Goal: Task Accomplishment & Management: Use online tool/utility

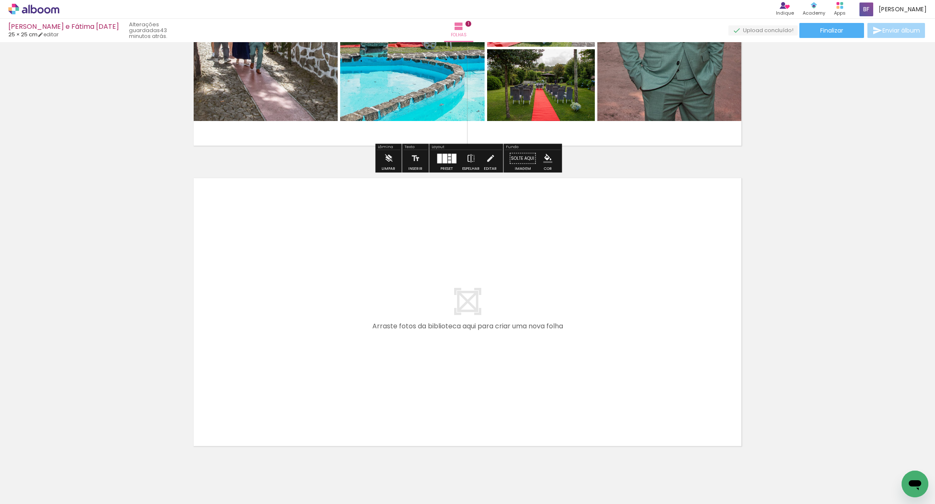
scroll to position [195, 0]
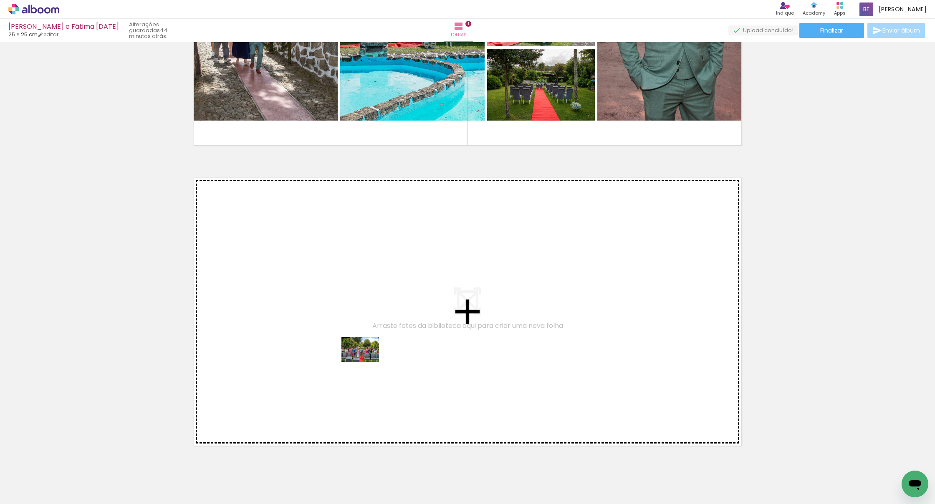
click at [367, 362] on quentale-workspace at bounding box center [467, 252] width 935 height 504
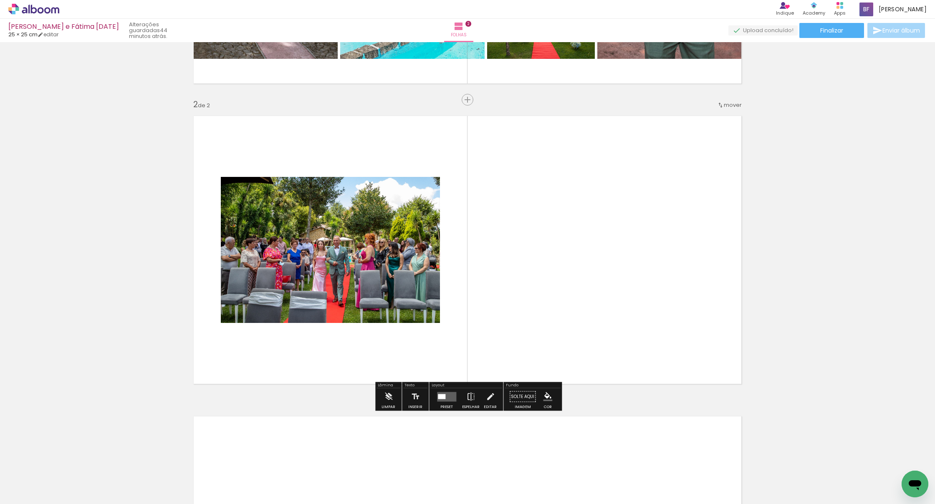
scroll to position [260, 0]
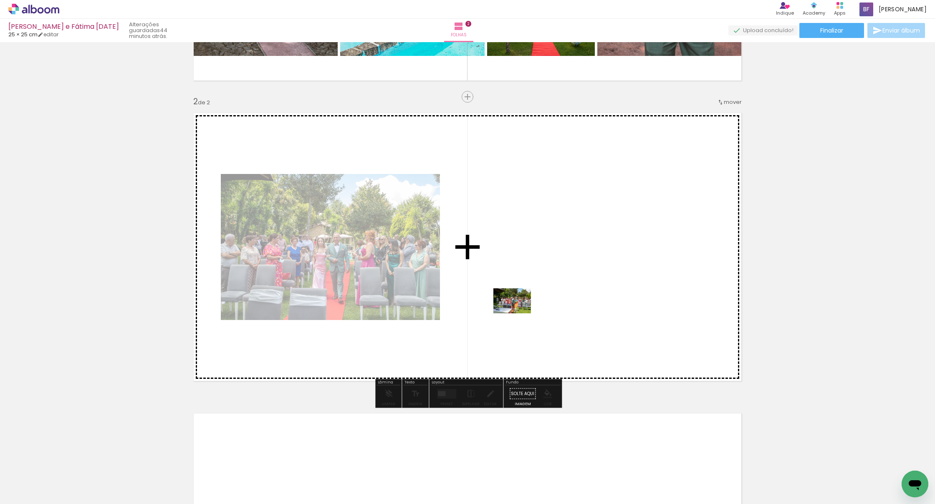
click at [450, 314] on quentale-workspace at bounding box center [467, 252] width 935 height 504
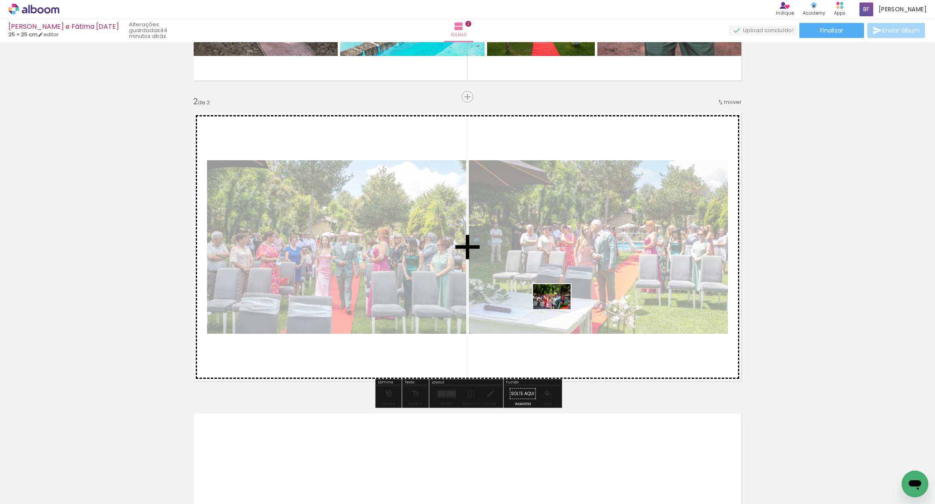
drag, startPoint x: 411, startPoint y: 473, endPoint x: 558, endPoint y: 309, distance: 220.3
click at [450, 309] on quentale-workspace at bounding box center [467, 252] width 935 height 504
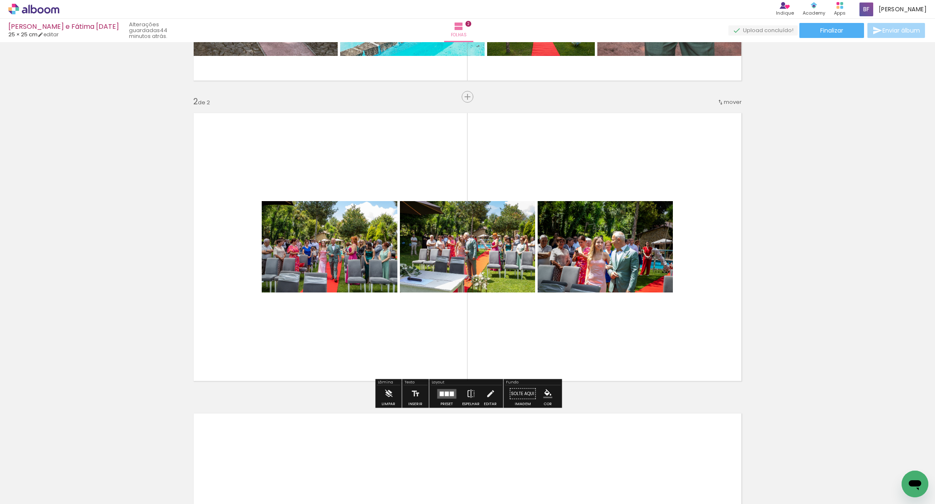
scroll to position [0, 556]
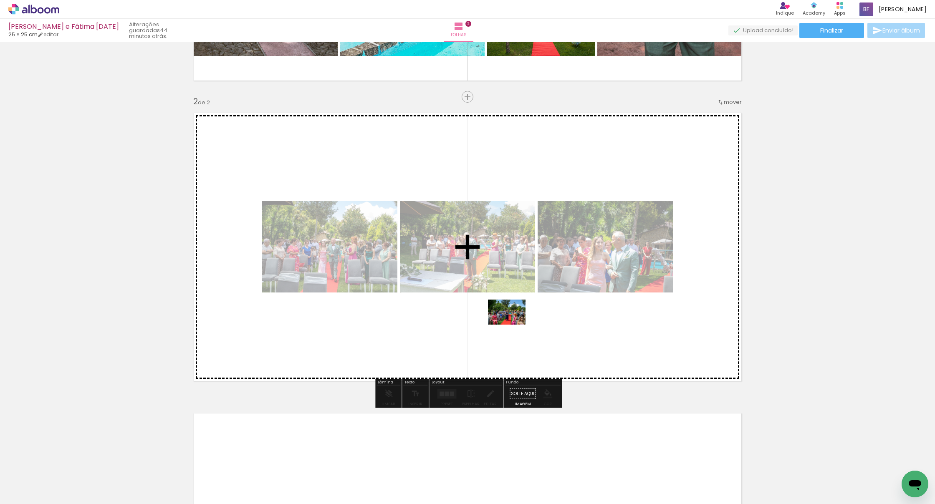
click at [450, 324] on quentale-workspace at bounding box center [467, 252] width 935 height 504
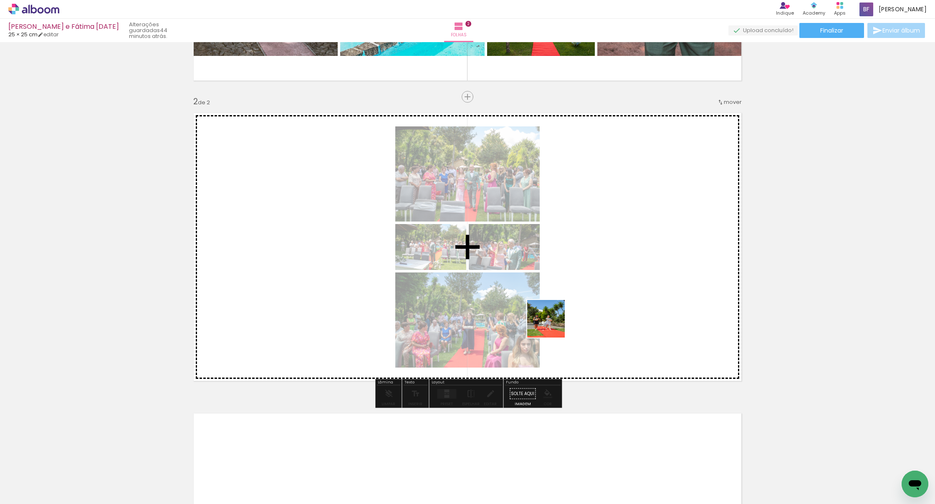
drag, startPoint x: 518, startPoint y: 469, endPoint x: 558, endPoint y: 280, distance: 192.9
click at [450, 280] on quentale-workspace at bounding box center [467, 252] width 935 height 504
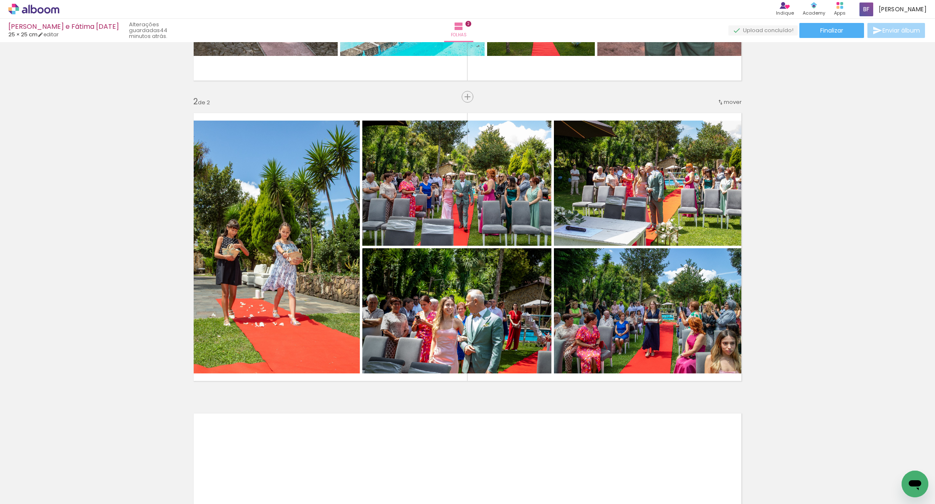
scroll to position [0, 716]
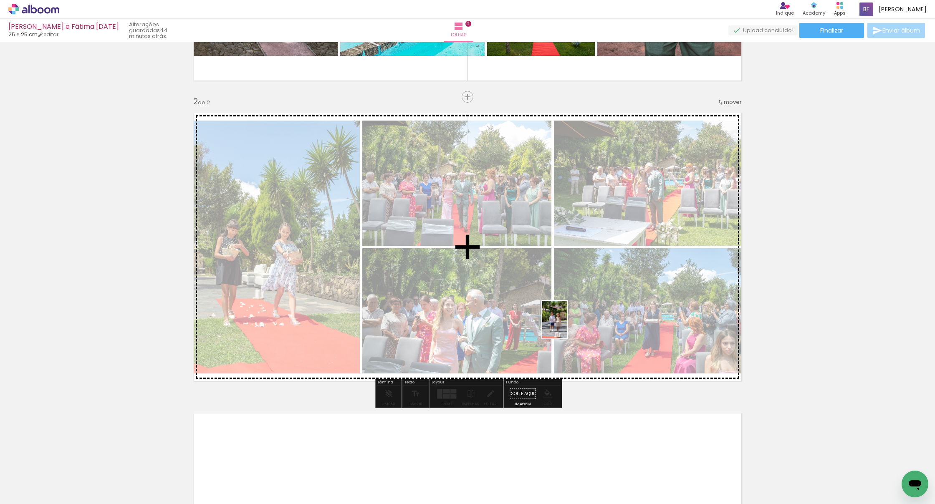
drag, startPoint x: 554, startPoint y: 454, endPoint x: 567, endPoint y: 326, distance: 128.5
click at [450, 326] on quentale-workspace at bounding box center [467, 252] width 935 height 504
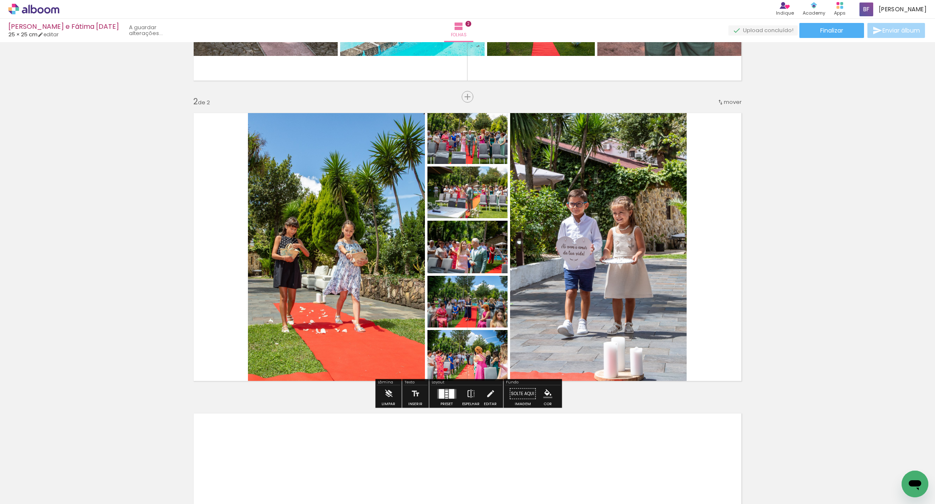
drag, startPoint x: 590, startPoint y: 453, endPoint x: 560, endPoint y: 306, distance: 150.0
click at [450, 306] on quentale-workspace at bounding box center [467, 252] width 935 height 504
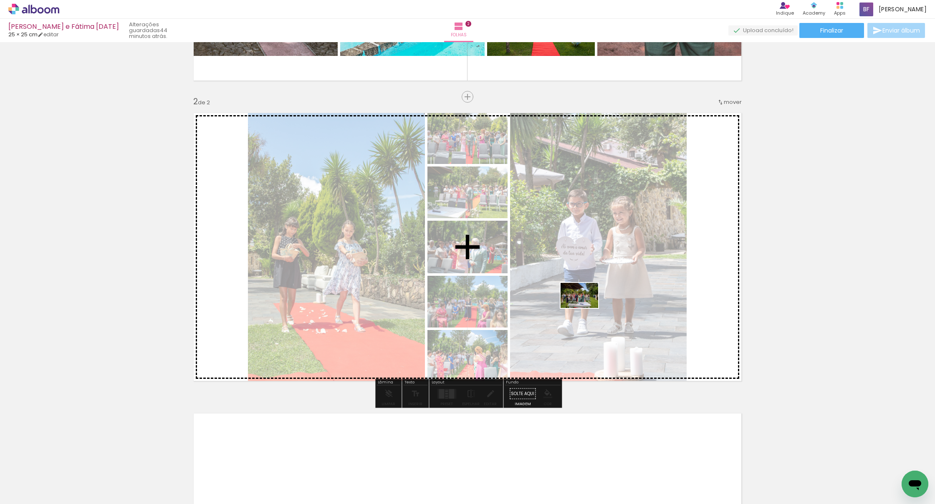
drag, startPoint x: 638, startPoint y: 481, endPoint x: 586, endPoint y: 308, distance: 180.5
click at [450, 308] on quentale-workspace at bounding box center [467, 252] width 935 height 504
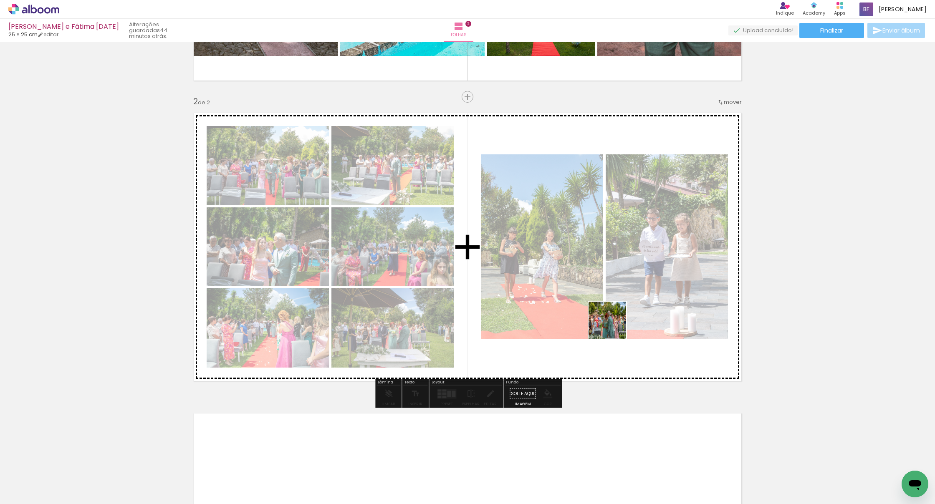
drag, startPoint x: 665, startPoint y: 400, endPoint x: 600, endPoint y: 306, distance: 114.7
click at [450, 306] on quentale-workspace at bounding box center [467, 252] width 935 height 504
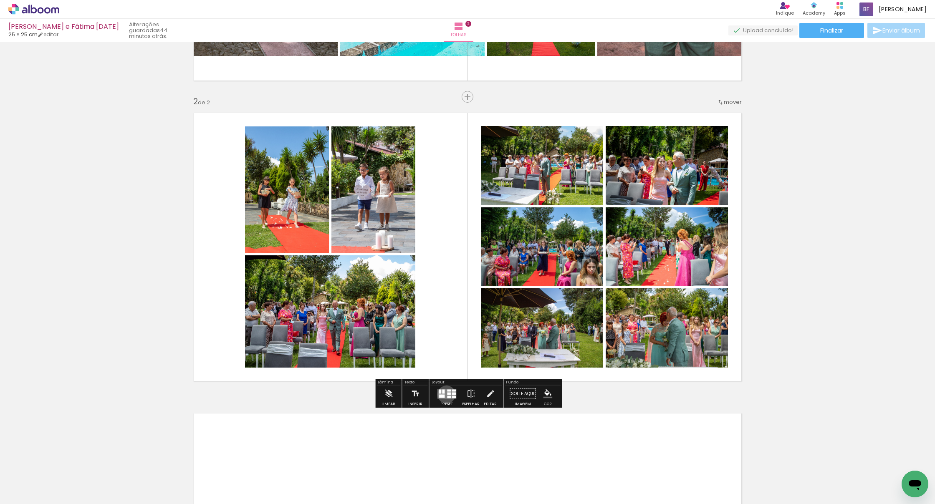
click at [445, 395] on quentale-layouter at bounding box center [446, 394] width 19 height 10
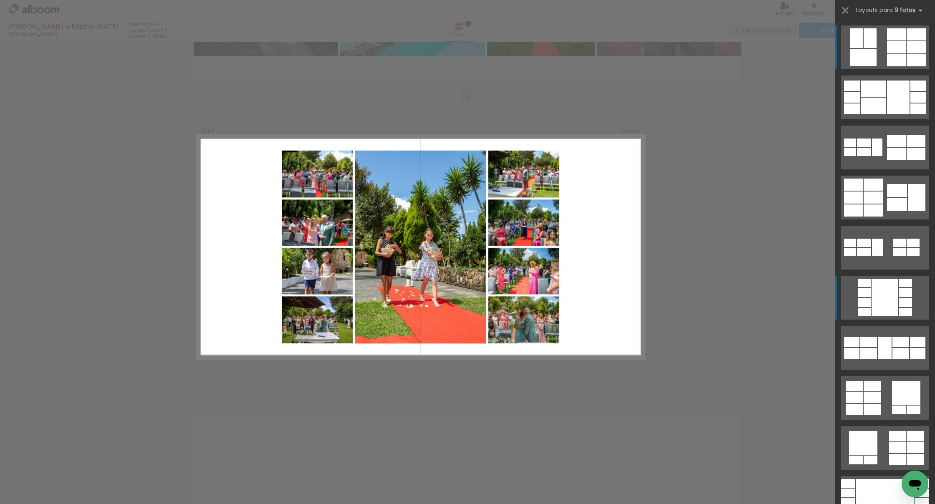
click at [450, 297] on div at bounding box center [885, 298] width 27 height 38
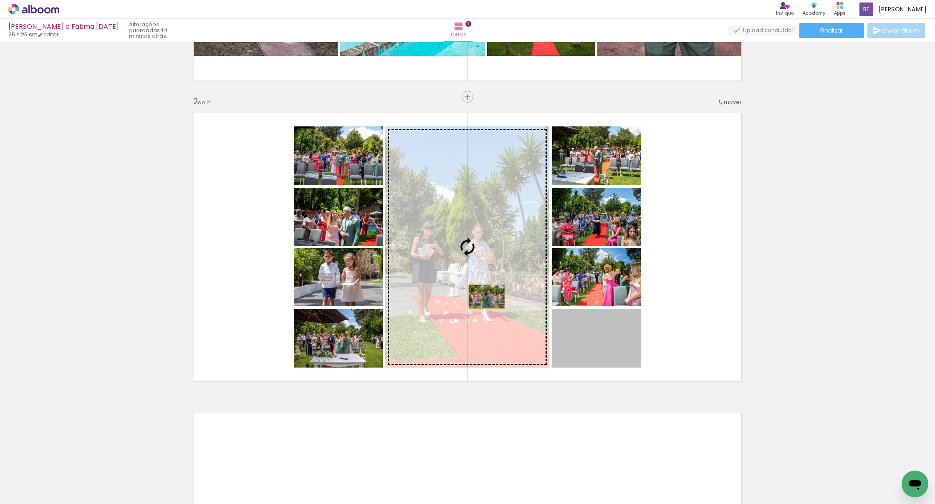
drag, startPoint x: 598, startPoint y: 347, endPoint x: 487, endPoint y: 297, distance: 122.4
click at [0, 0] on slot at bounding box center [0, 0] width 0 height 0
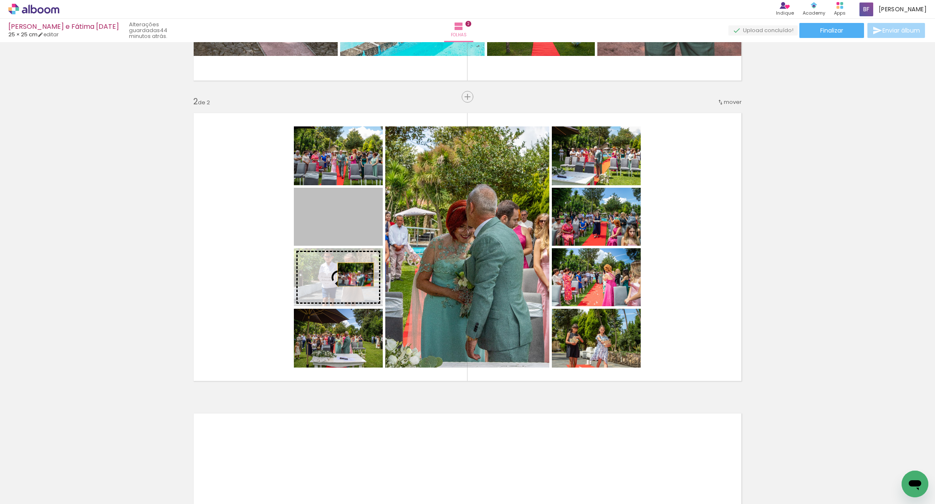
drag, startPoint x: 358, startPoint y: 225, endPoint x: 356, endPoint y: 275, distance: 50.2
click at [0, 0] on slot at bounding box center [0, 0] width 0 height 0
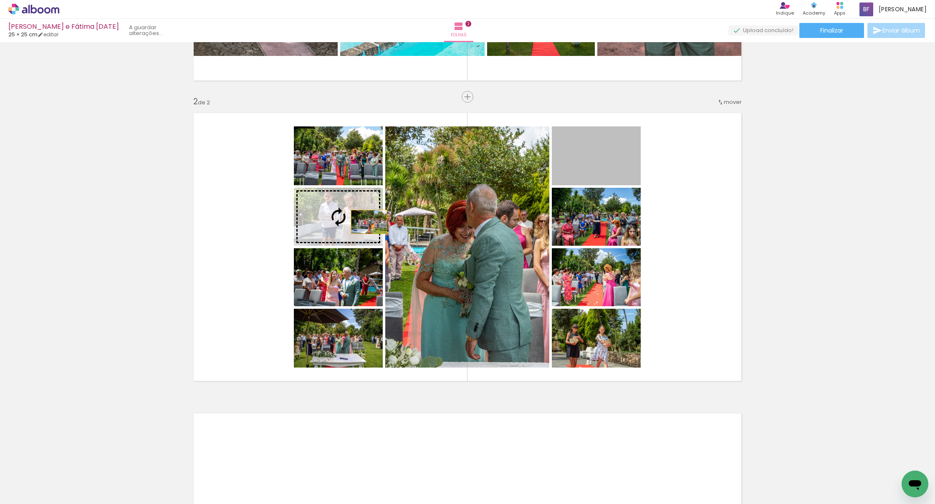
drag, startPoint x: 580, startPoint y: 168, endPoint x: 369, endPoint y: 222, distance: 217.2
click at [0, 0] on slot at bounding box center [0, 0] width 0 height 0
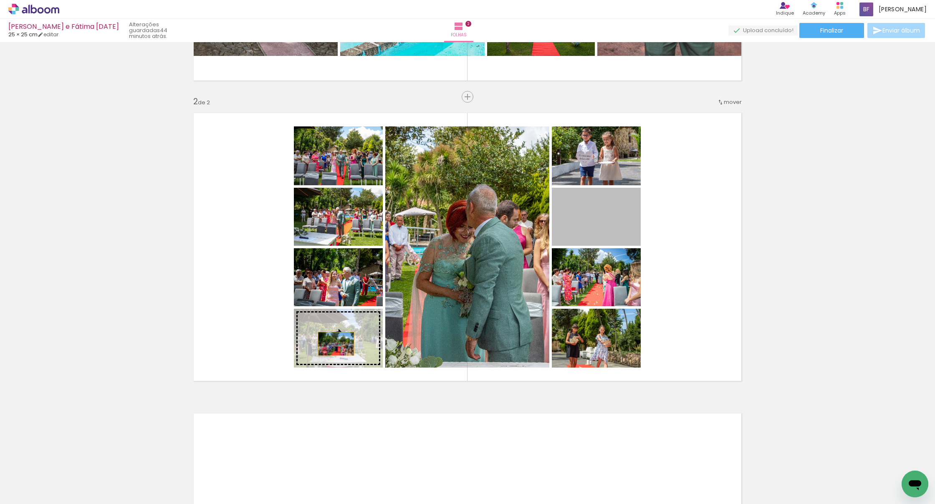
drag, startPoint x: 595, startPoint y: 217, endPoint x: 334, endPoint y: 342, distance: 289.3
click at [0, 0] on slot at bounding box center [0, 0] width 0 height 0
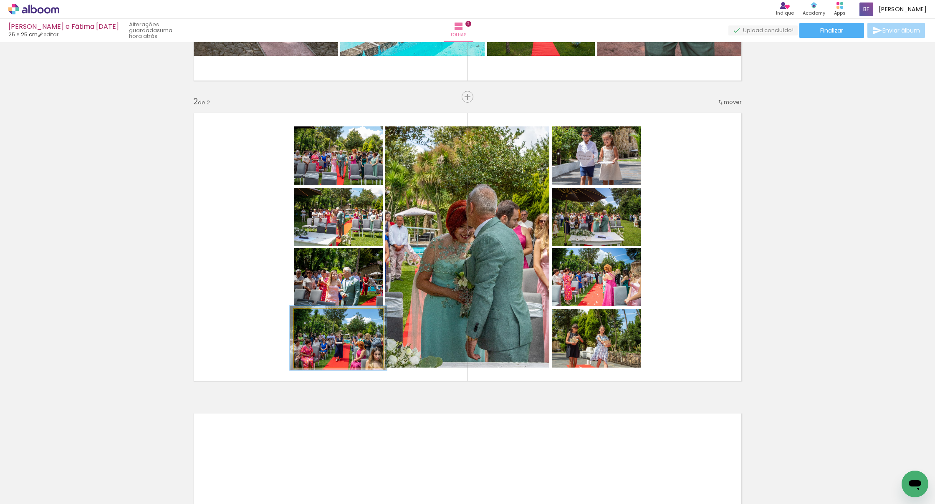
type paper-slider "107"
drag, startPoint x: 316, startPoint y: 319, endPoint x: 318, endPoint y: 322, distance: 4.3
click at [317, 318] on div at bounding box center [316, 318] width 8 height 8
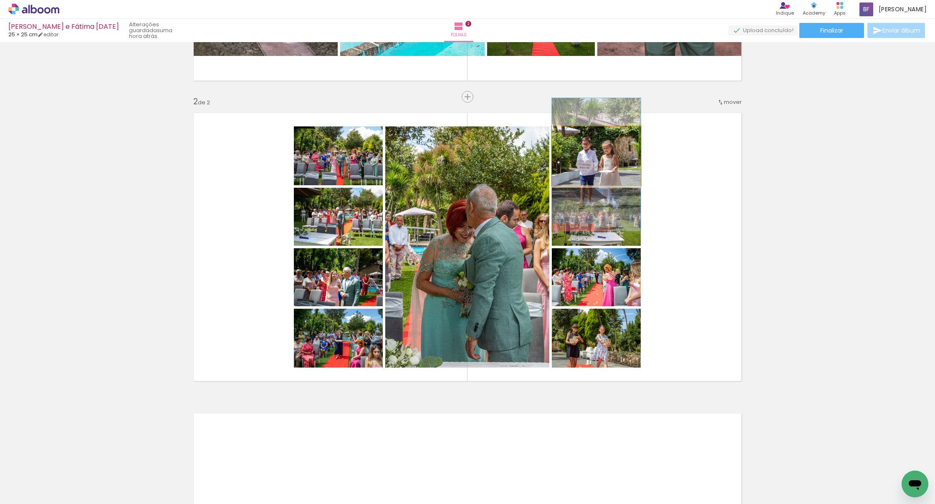
drag, startPoint x: 606, startPoint y: 160, endPoint x: 593, endPoint y: 161, distance: 13.5
click at [450, 168] on div at bounding box center [596, 164] width 89 height 133
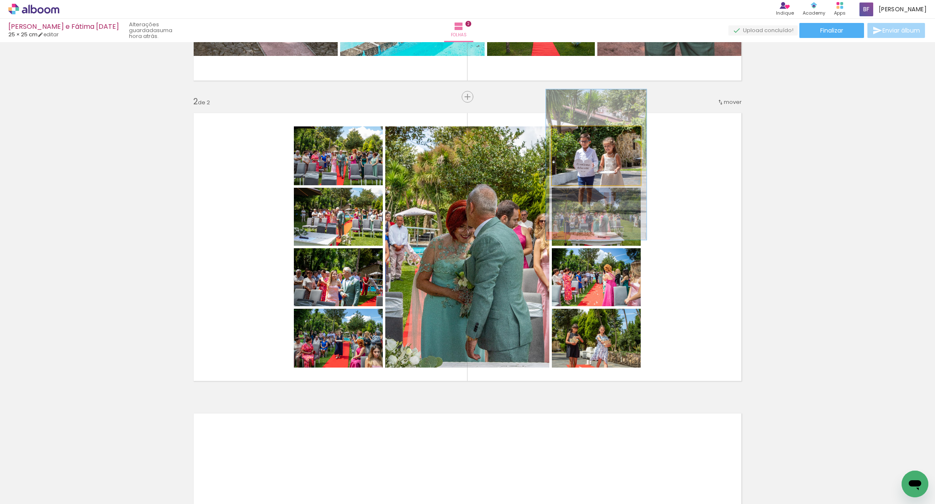
drag, startPoint x: 576, startPoint y: 137, endPoint x: 580, endPoint y: 145, distance: 9.4
type paper-slider "112"
click at [450, 136] on div at bounding box center [575, 135] width 13 height 13
click at [450, 168] on div at bounding box center [594, 163] width 100 height 149
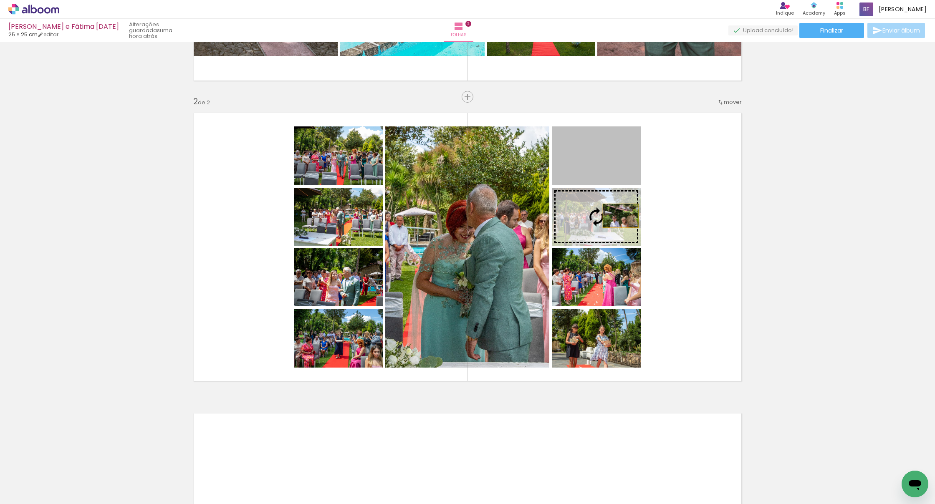
drag, startPoint x: 623, startPoint y: 166, endPoint x: 621, endPoint y: 219, distance: 52.7
click at [0, 0] on slot at bounding box center [0, 0] width 0 height 0
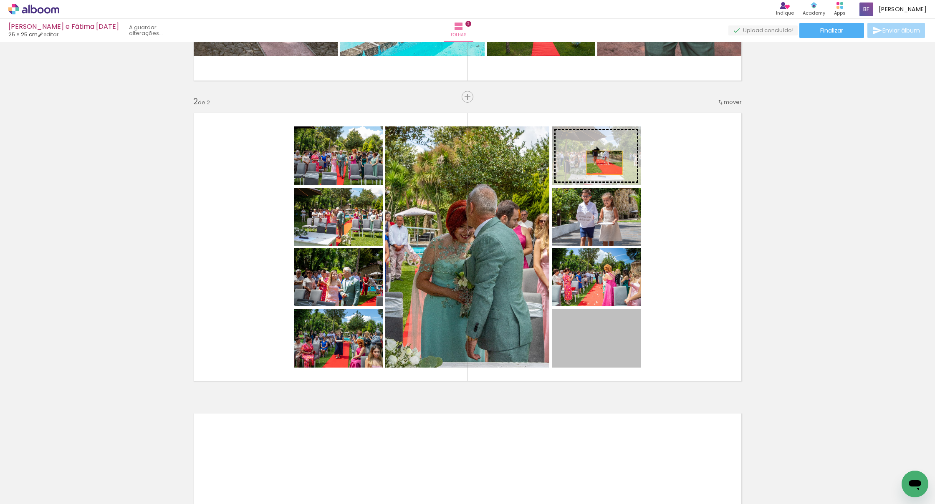
drag, startPoint x: 616, startPoint y: 343, endPoint x: 605, endPoint y: 163, distance: 180.7
click at [0, 0] on slot at bounding box center [0, 0] width 0 height 0
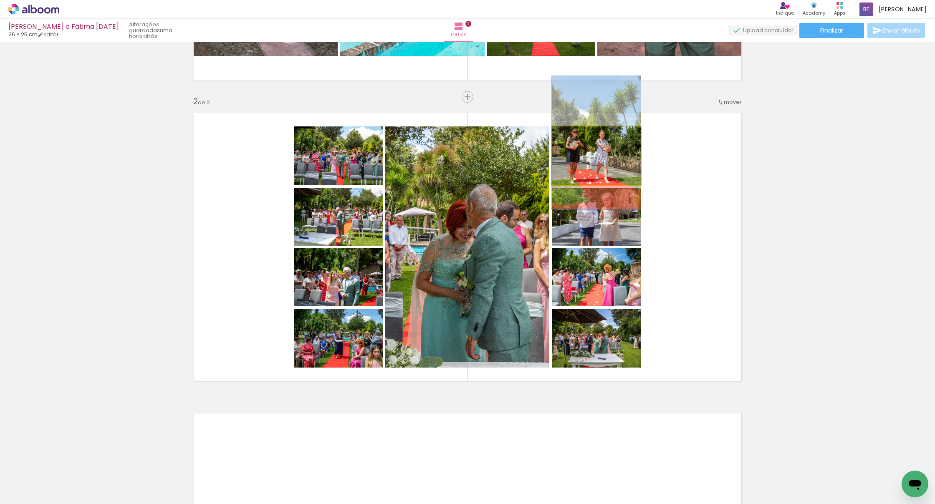
drag, startPoint x: 617, startPoint y: 168, endPoint x: 615, endPoint y: 156, distance: 12.3
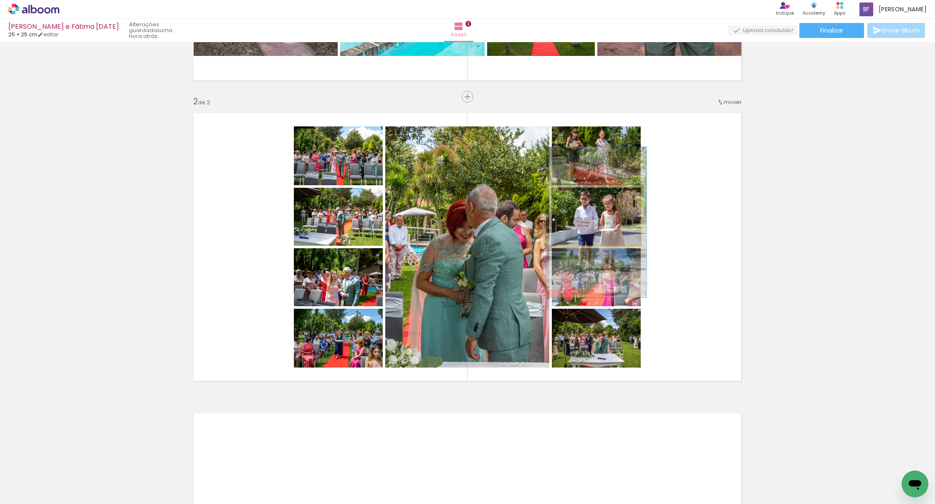
click at [450, 195] on div at bounding box center [575, 196] width 13 height 13
click at [450, 223] on quentale-photo at bounding box center [596, 217] width 89 height 58
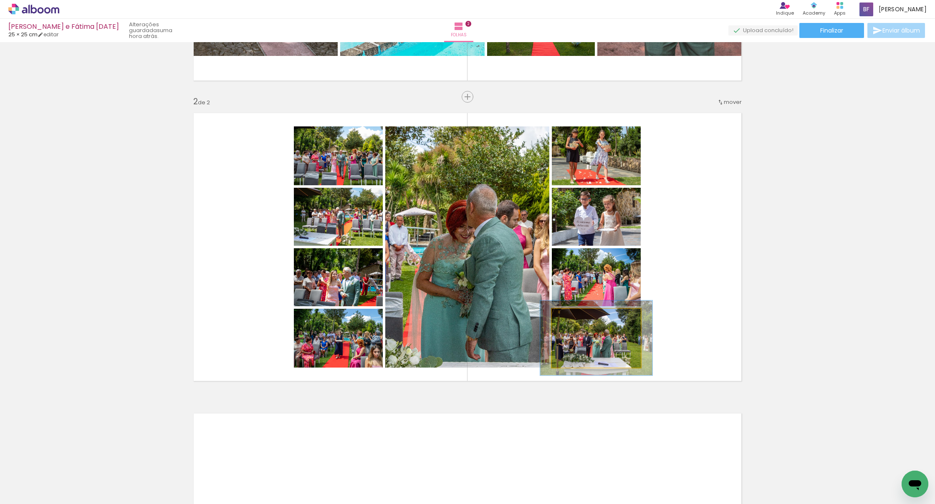
type paper-slider "125"
drag, startPoint x: 573, startPoint y: 318, endPoint x: 580, endPoint y: 330, distance: 14.4
click at [450, 316] on div at bounding box center [579, 318] width 8 height 8
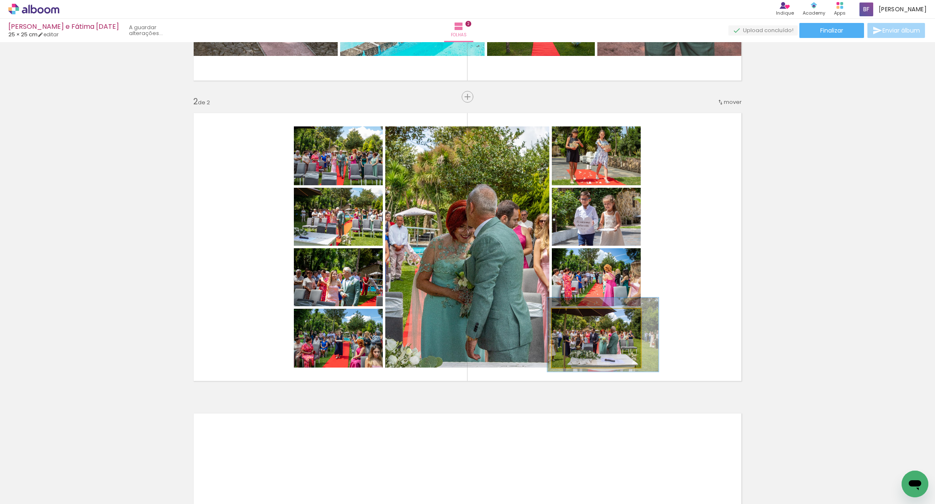
drag, startPoint x: 593, startPoint y: 350, endPoint x: 599, endPoint y: 347, distance: 6.5
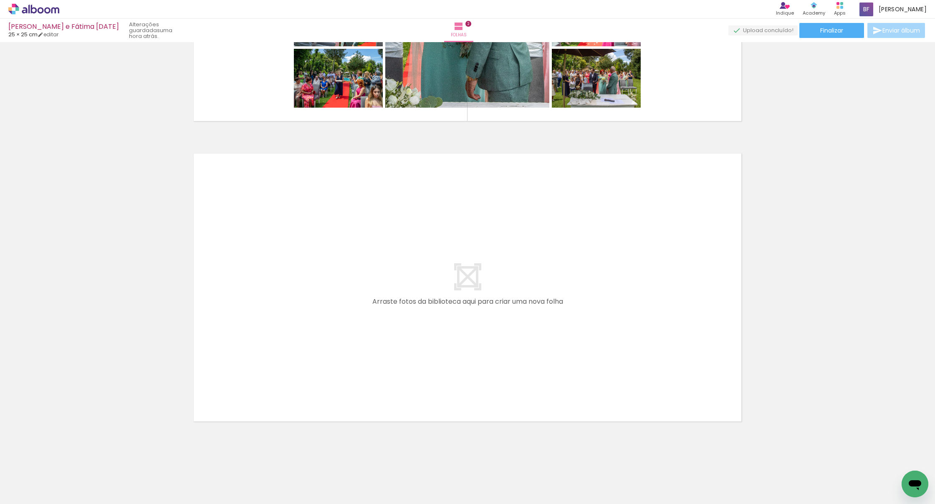
scroll to position [0, 1059]
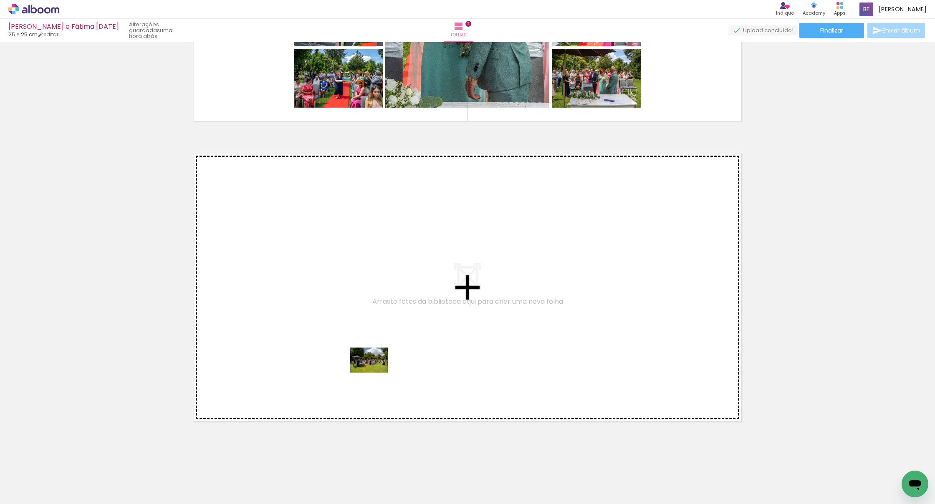
drag, startPoint x: 434, startPoint y: 472, endPoint x: 370, endPoint y: 368, distance: 121.7
click at [370, 368] on quentale-workspace at bounding box center [467, 252] width 935 height 504
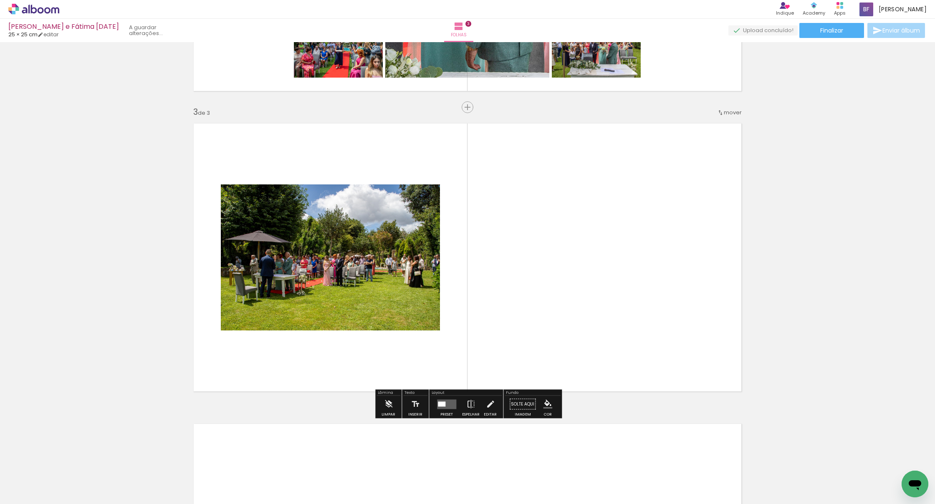
scroll to position [560, 0]
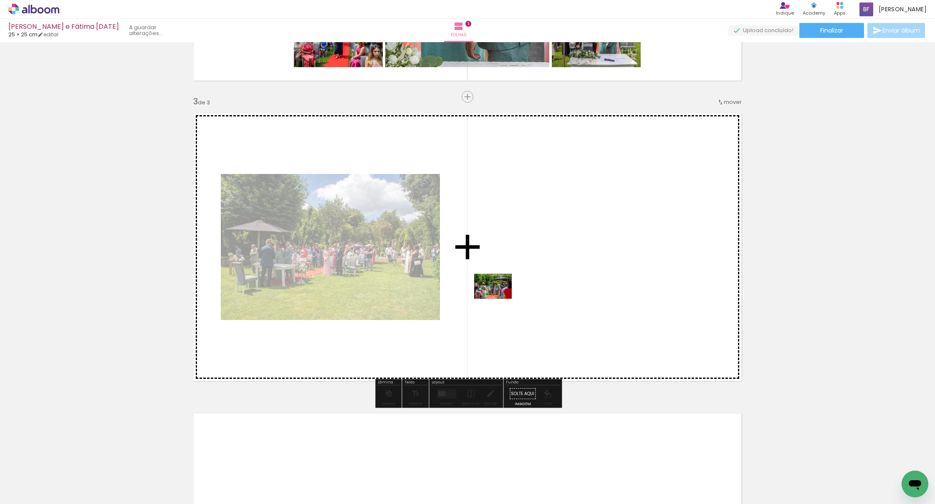
drag, startPoint x: 484, startPoint y: 478, endPoint x: 500, endPoint y: 293, distance: 185.7
click at [450, 293] on quentale-workspace at bounding box center [467, 252] width 935 height 504
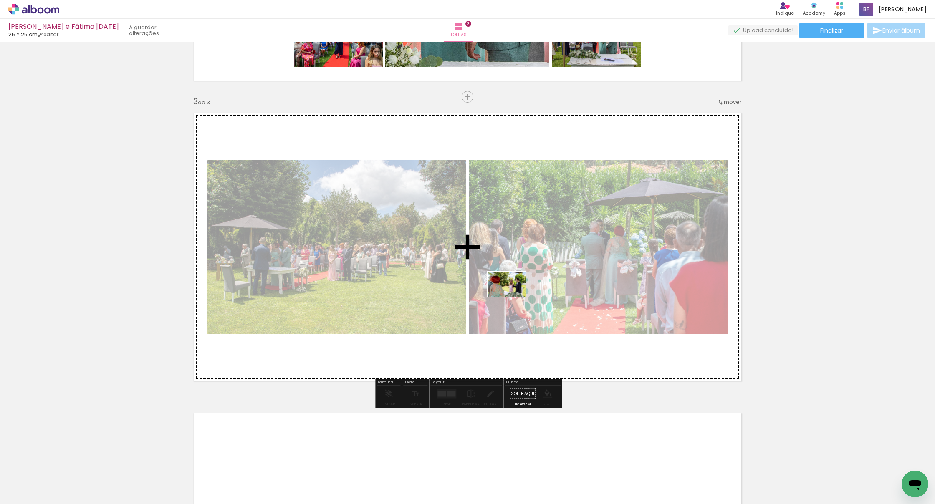
drag, startPoint x: 569, startPoint y: 485, endPoint x: 512, endPoint y: 298, distance: 195.5
click at [450, 296] on quentale-workspace at bounding box center [467, 252] width 935 height 504
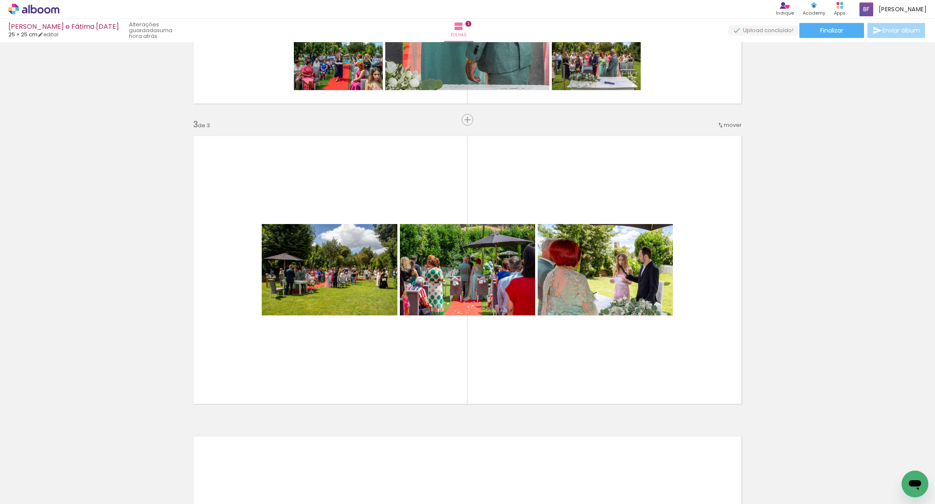
scroll to position [0, 1059]
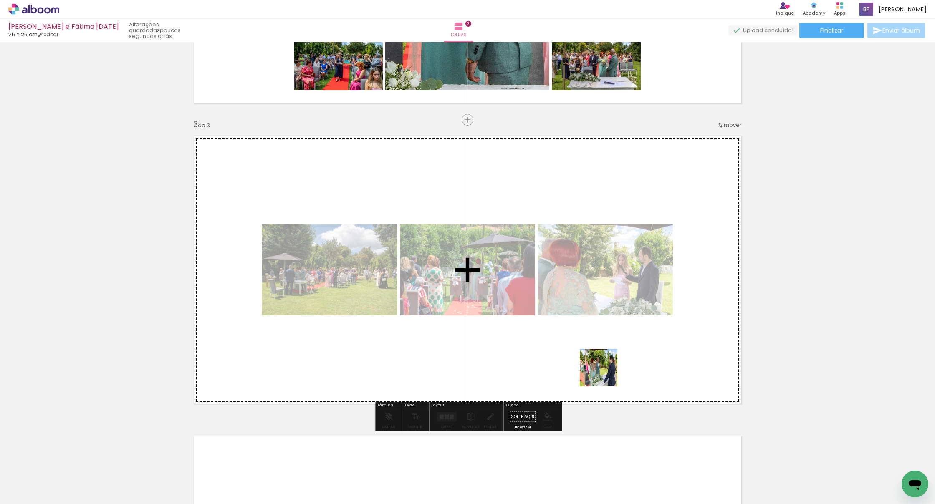
drag, startPoint x: 621, startPoint y: 480, endPoint x: 598, endPoint y: 353, distance: 128.6
click at [450, 353] on quentale-workspace at bounding box center [467, 252] width 935 height 504
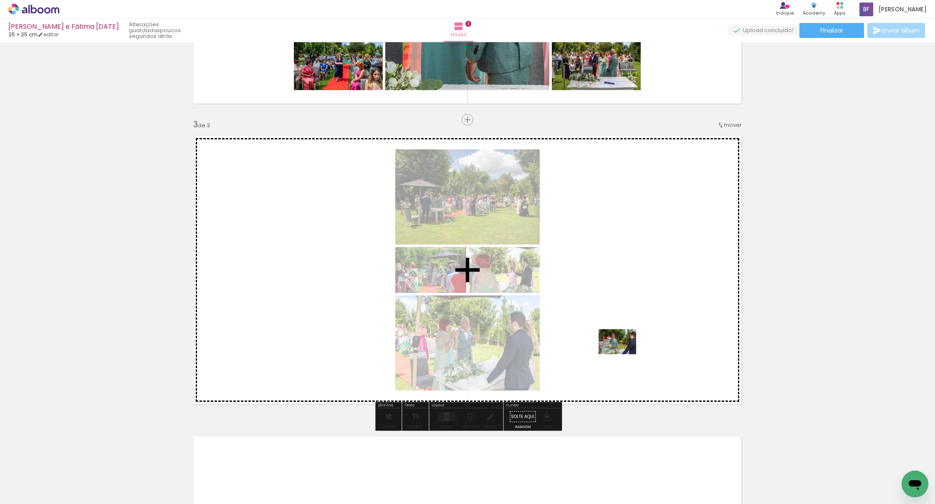
drag, startPoint x: 657, startPoint y: 436, endPoint x: 624, endPoint y: 355, distance: 88.2
click at [450, 355] on quentale-workspace at bounding box center [467, 252] width 935 height 504
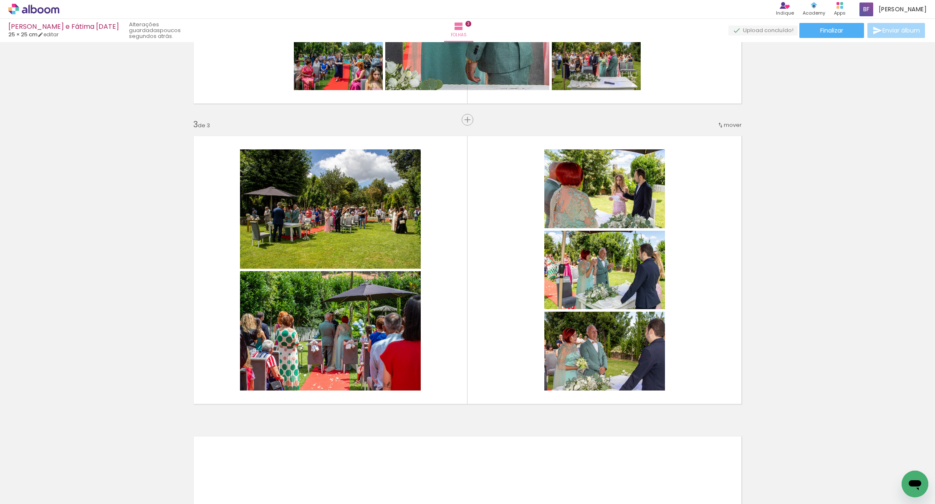
scroll to position [0, 1208]
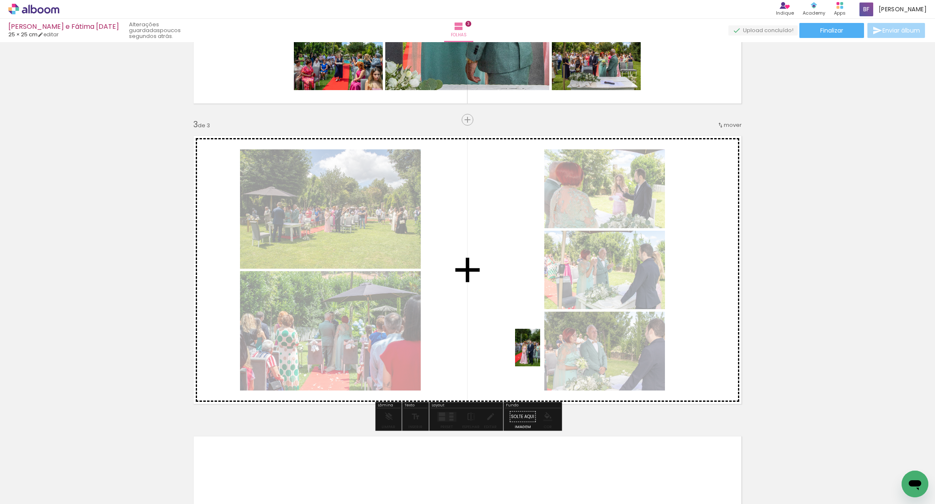
drag, startPoint x: 560, startPoint y: 480, endPoint x: 539, endPoint y: 350, distance: 132.1
click at [450, 350] on quentale-workspace at bounding box center [467, 252] width 935 height 504
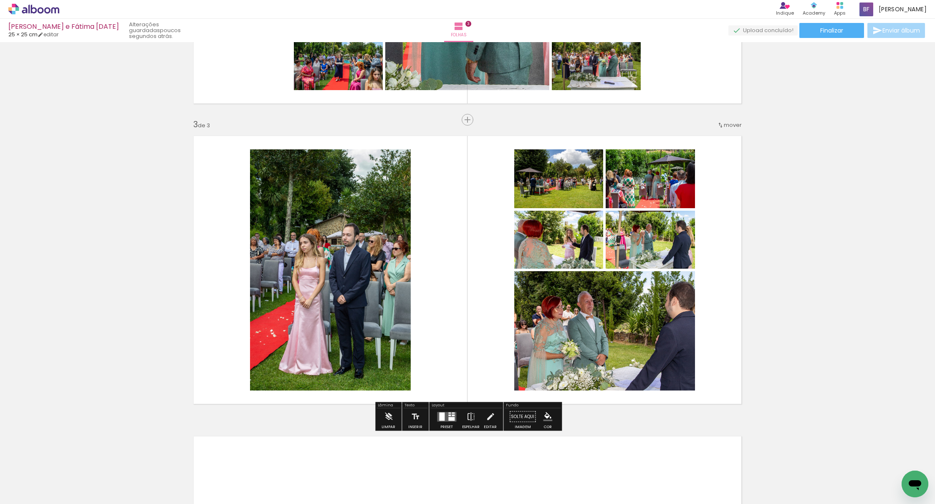
click at [448, 407] on div at bounding box center [449, 416] width 3 height 2
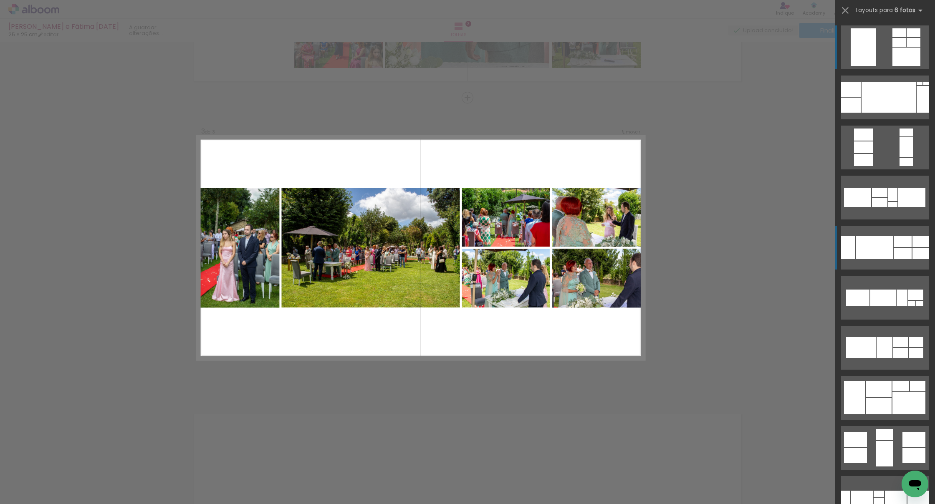
scroll to position [560, 0]
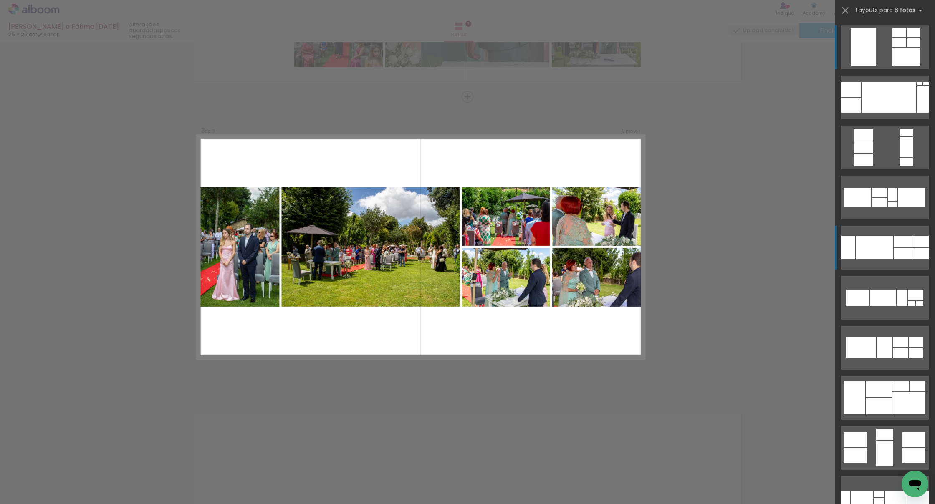
click at [450, 247] on div at bounding box center [874, 247] width 37 height 23
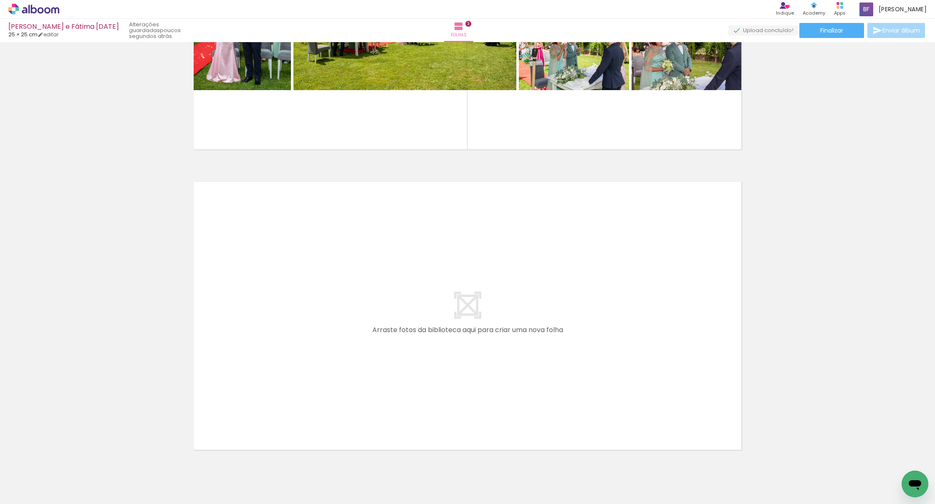
scroll to position [0, 0]
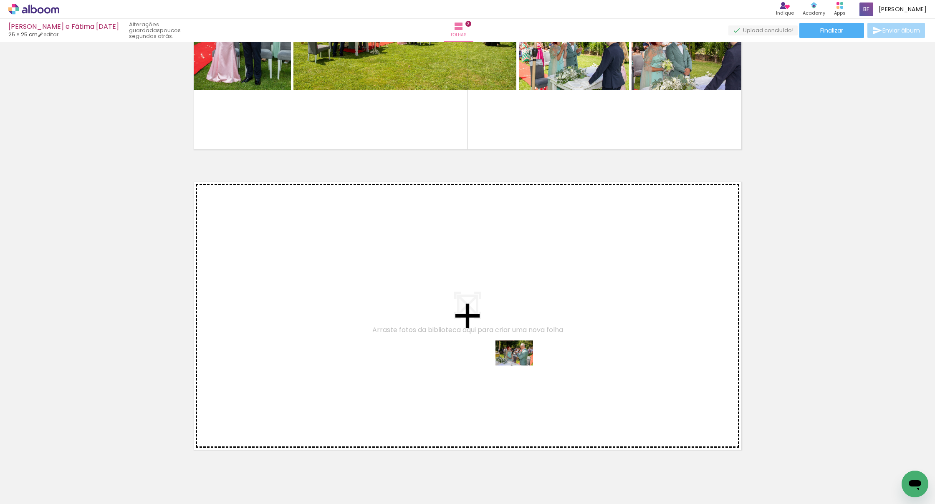
click at [450, 366] on quentale-workspace at bounding box center [467, 252] width 935 height 504
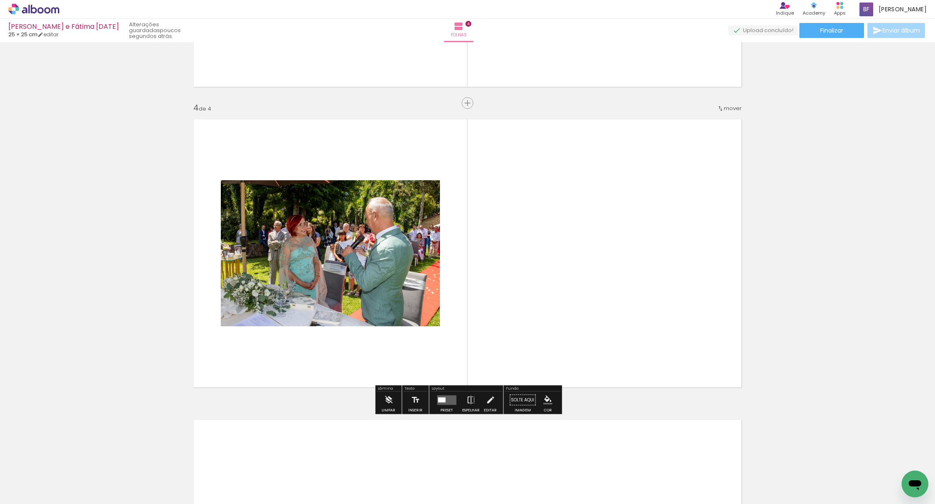
scroll to position [861, 0]
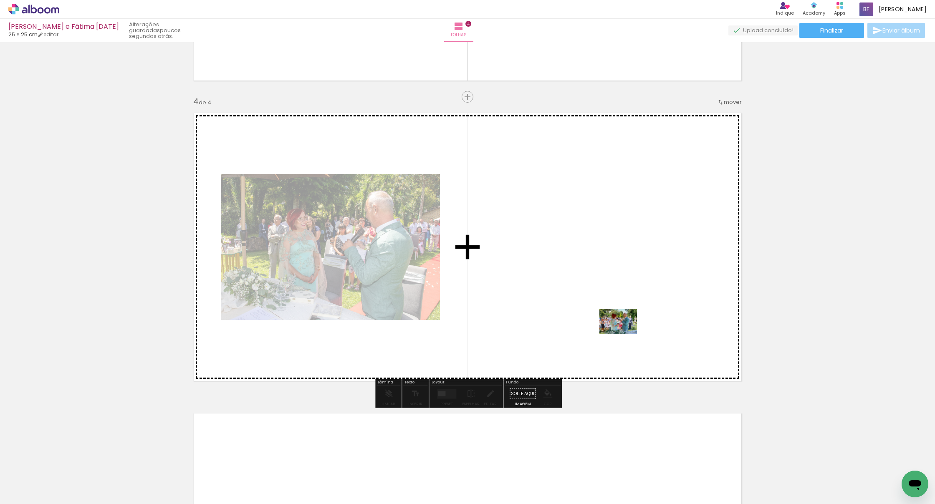
drag, startPoint x: 707, startPoint y: 479, endPoint x: 621, endPoint y: 329, distance: 172.1
click at [450, 329] on quentale-workspace at bounding box center [467, 252] width 935 height 504
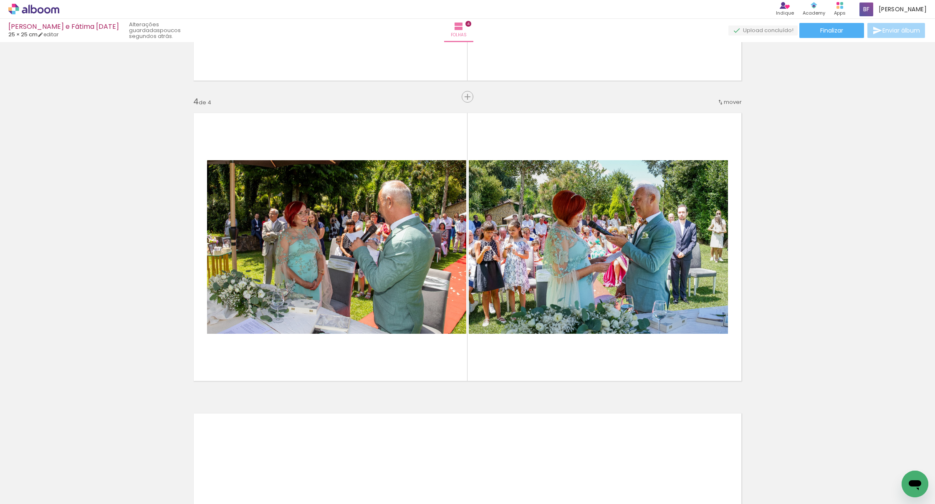
scroll to position [0, 1596]
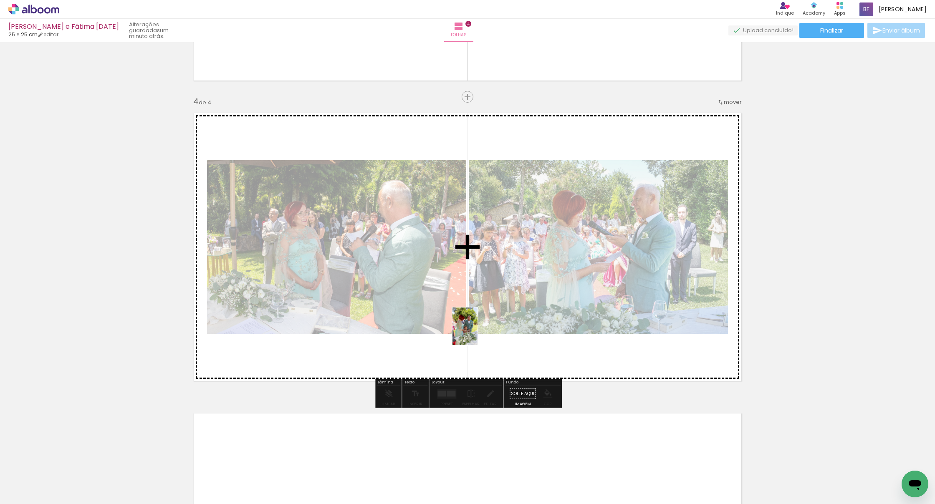
drag, startPoint x: 501, startPoint y: 479, endPoint x: 478, endPoint y: 334, distance: 147.5
click at [450, 333] on quentale-workspace at bounding box center [467, 252] width 935 height 504
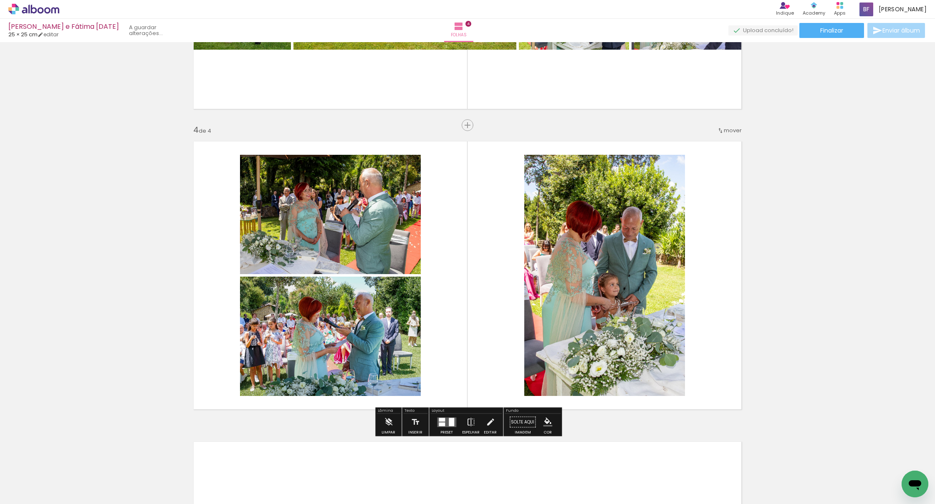
scroll to position [831, 0]
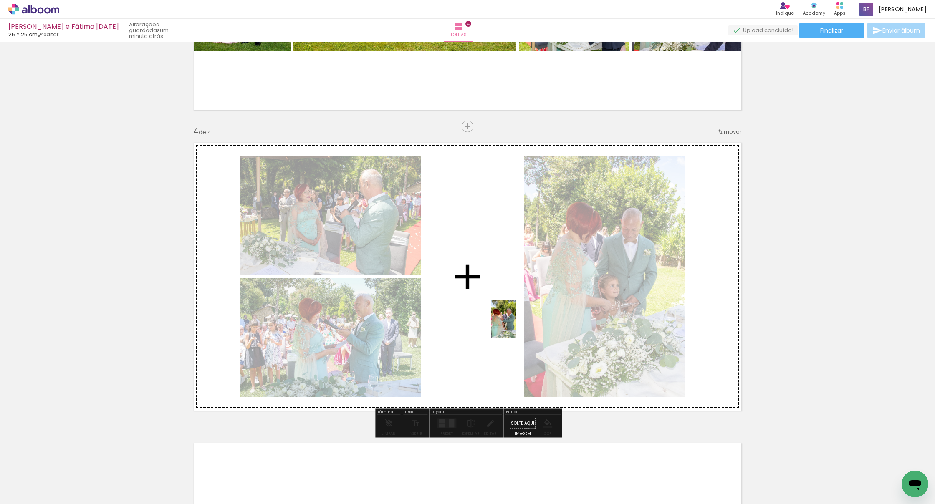
drag, startPoint x: 549, startPoint y: 473, endPoint x: 516, endPoint y: 326, distance: 150.6
click at [450, 326] on quentale-workspace at bounding box center [467, 252] width 935 height 504
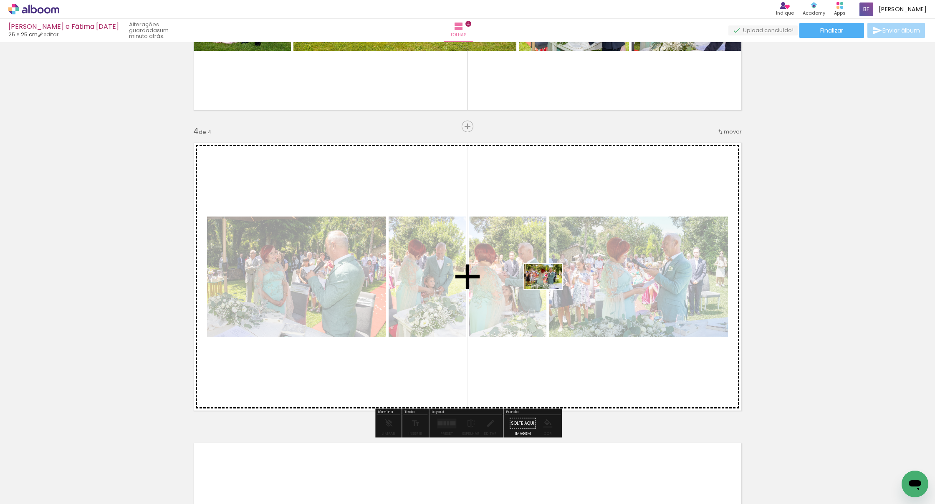
drag, startPoint x: 595, startPoint y: 470, endPoint x: 550, endPoint y: 288, distance: 187.4
click at [450, 288] on quentale-workspace at bounding box center [467, 252] width 935 height 504
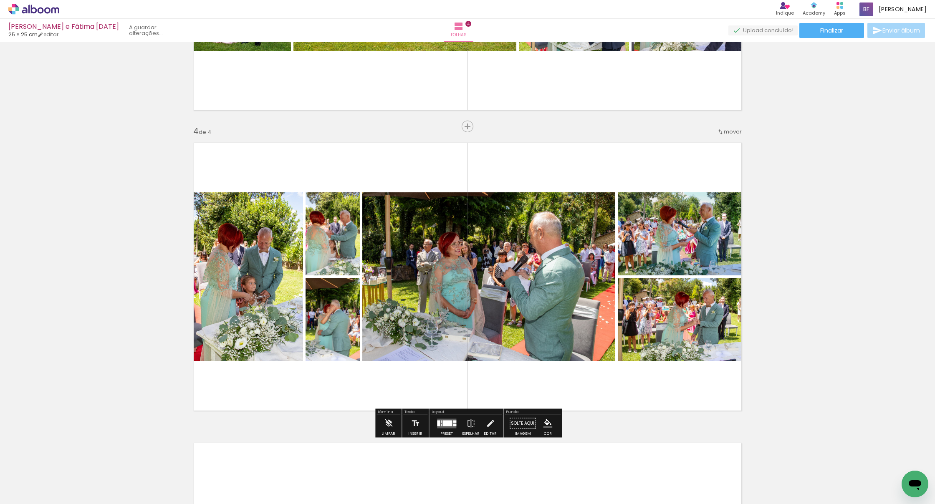
drag, startPoint x: 646, startPoint y: 477, endPoint x: 566, endPoint y: 305, distance: 189.1
click at [450, 305] on quentale-workspace at bounding box center [467, 252] width 935 height 504
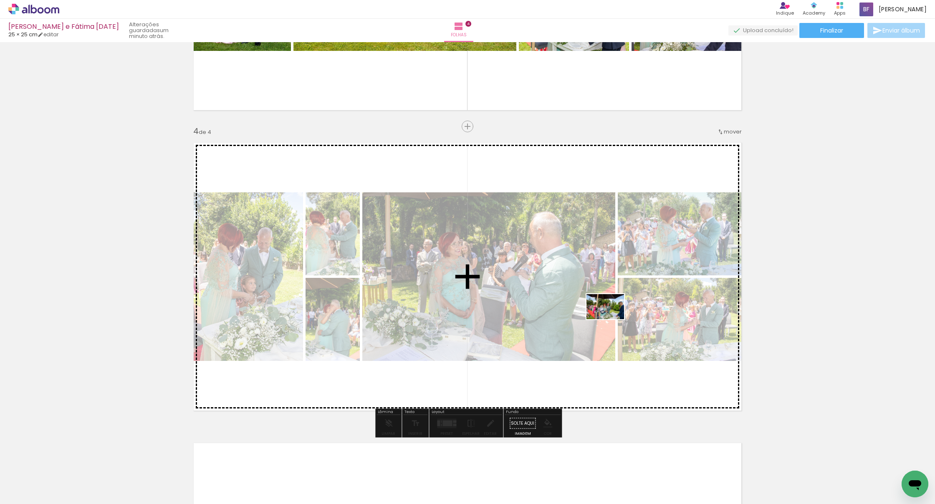
drag, startPoint x: 675, startPoint y: 454, endPoint x: 612, endPoint y: 320, distance: 148.7
click at [450, 320] on quentale-workspace at bounding box center [467, 252] width 935 height 504
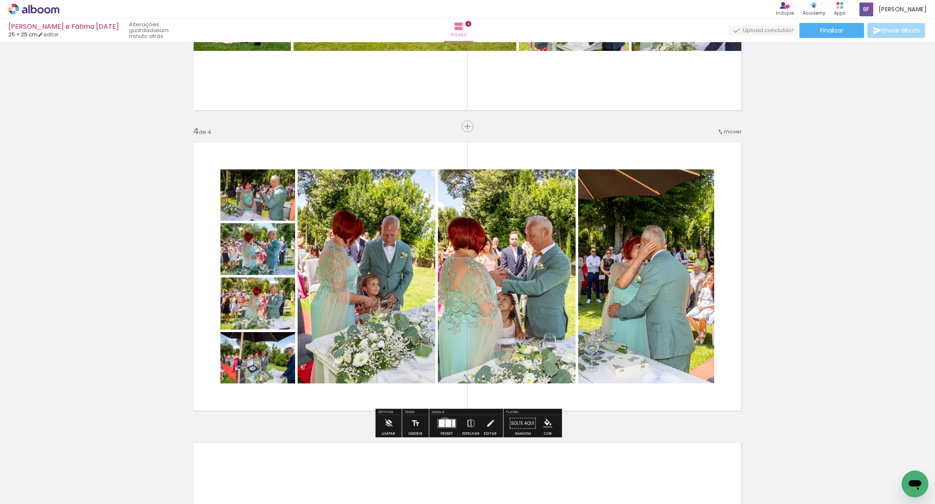
click at [443, 407] on div at bounding box center [442, 424] width 6 height 8
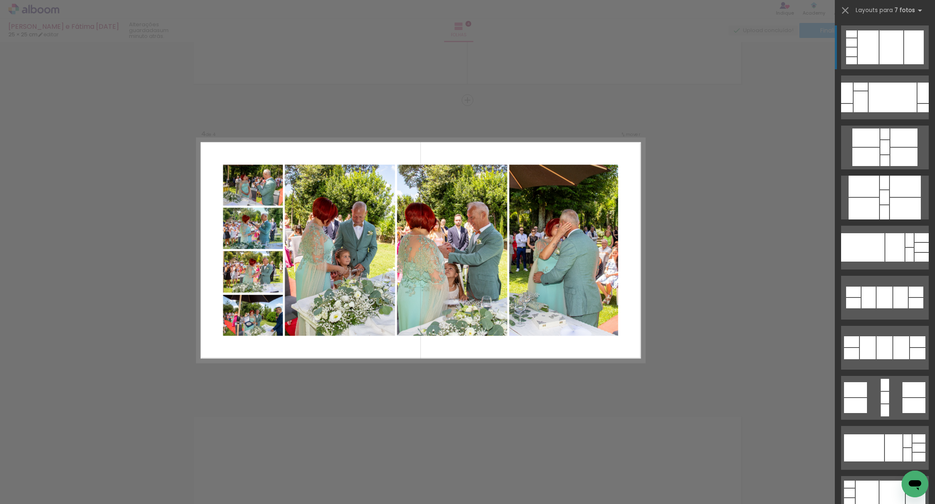
scroll to position [861, 0]
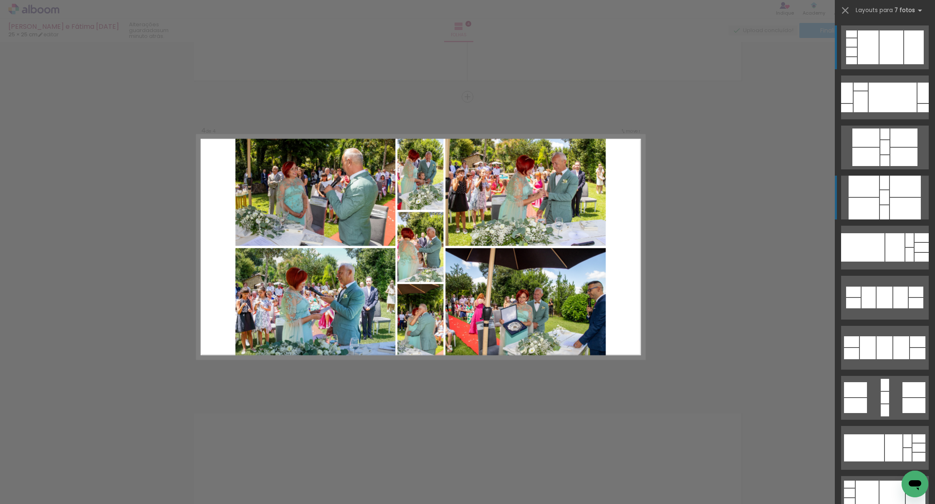
click at [450, 198] on quentale-layouter at bounding box center [885, 198] width 88 height 44
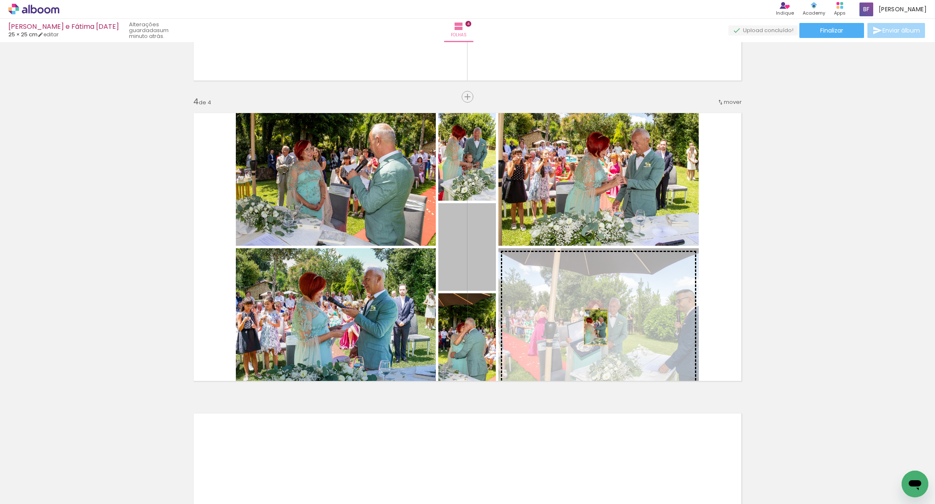
drag, startPoint x: 481, startPoint y: 274, endPoint x: 596, endPoint y: 327, distance: 126.1
click at [0, 0] on slot at bounding box center [0, 0] width 0 height 0
